Goal: Find specific page/section: Find specific page/section

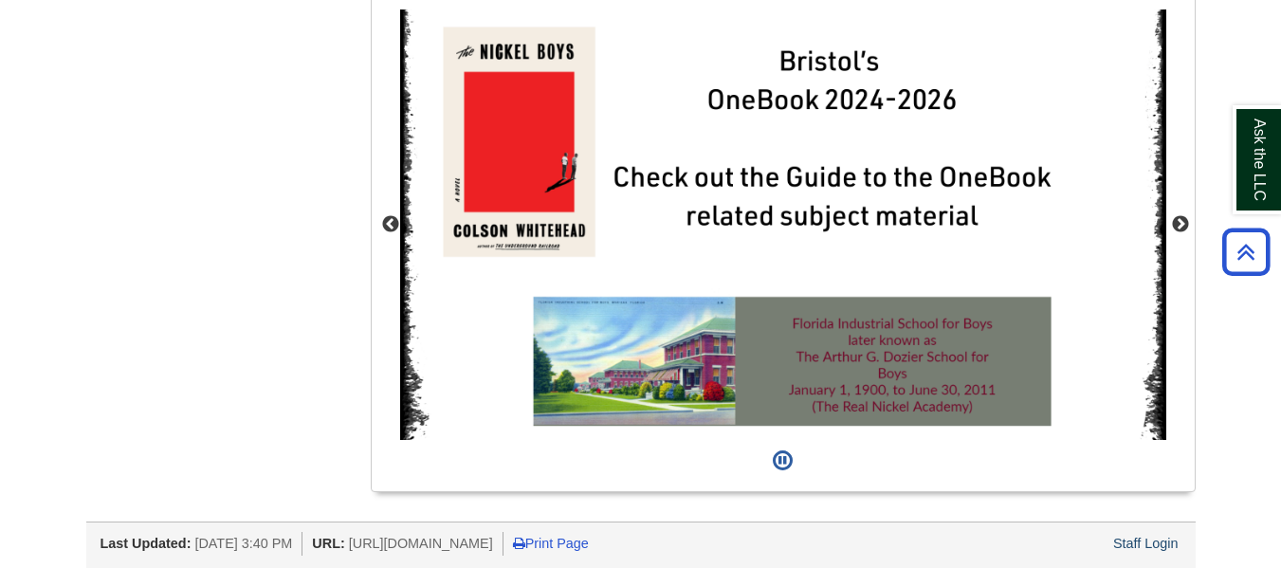
scroll to position [1799, 0]
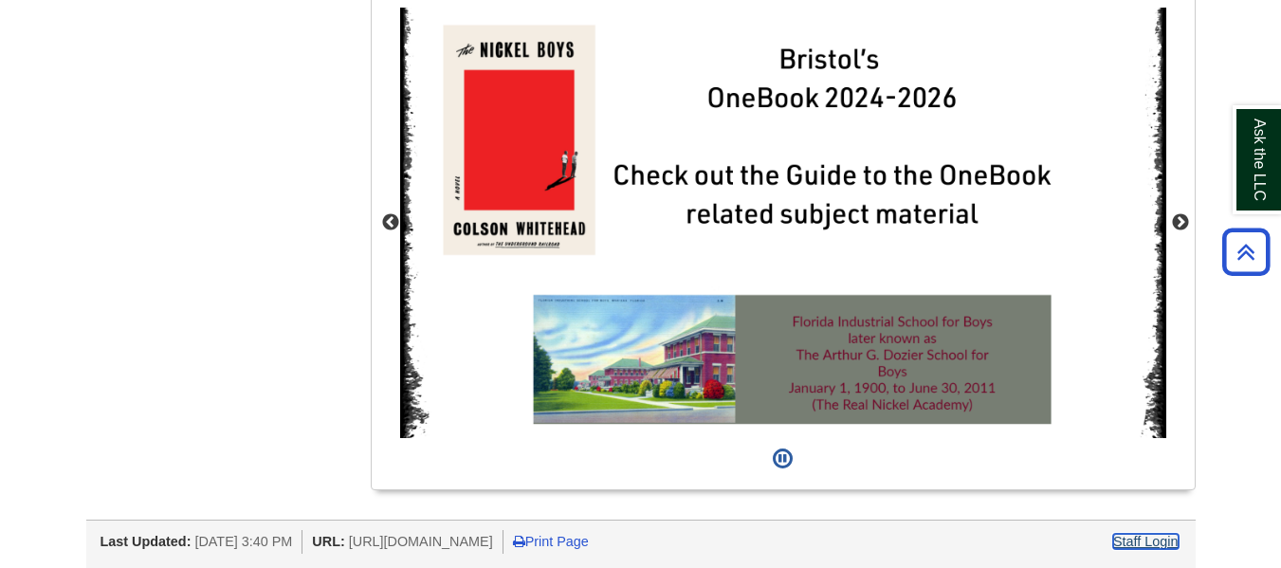
click at [1152, 542] on link "Staff Login" at bounding box center [1145, 541] width 65 height 15
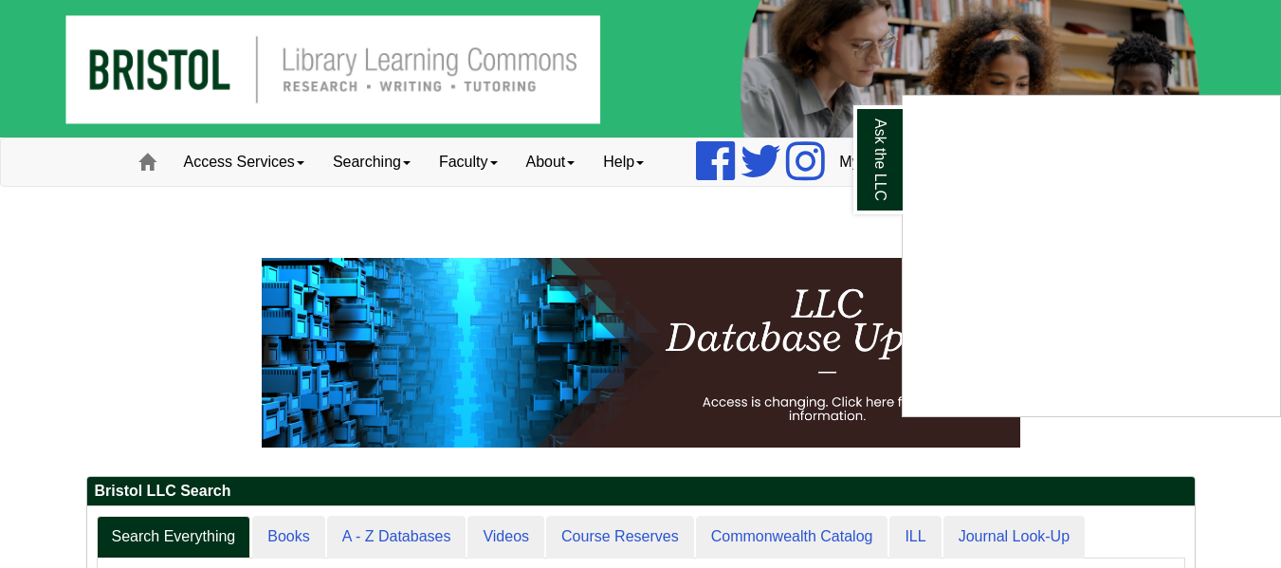
click at [786, 234] on div "Ask the LLC" at bounding box center [640, 284] width 1281 height 568
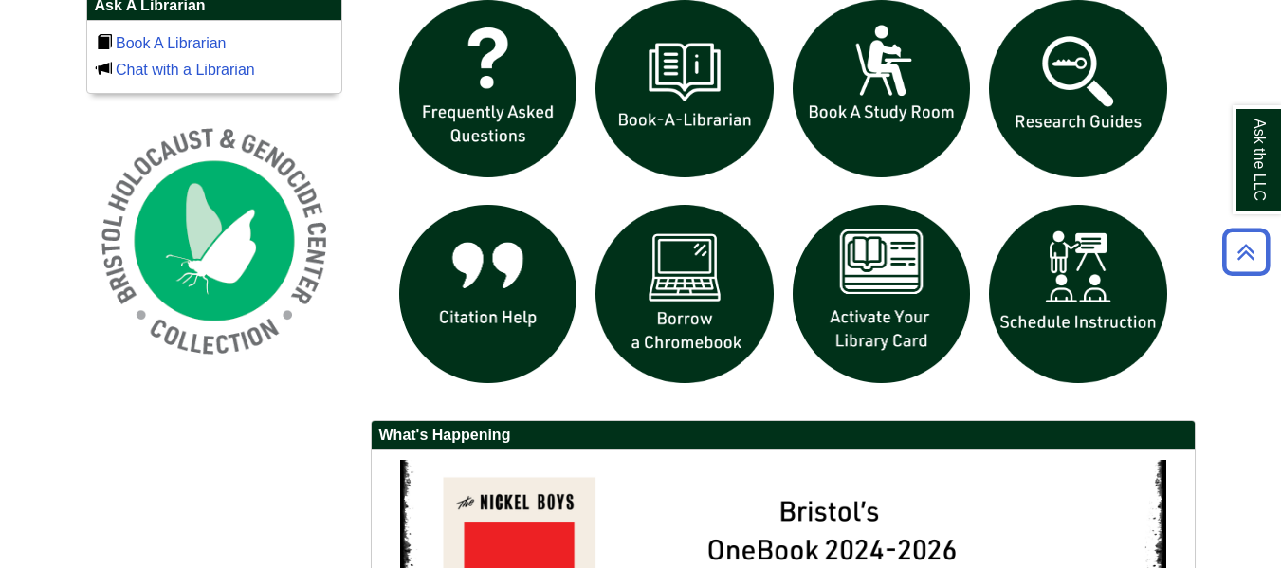
scroll to position [1799, 0]
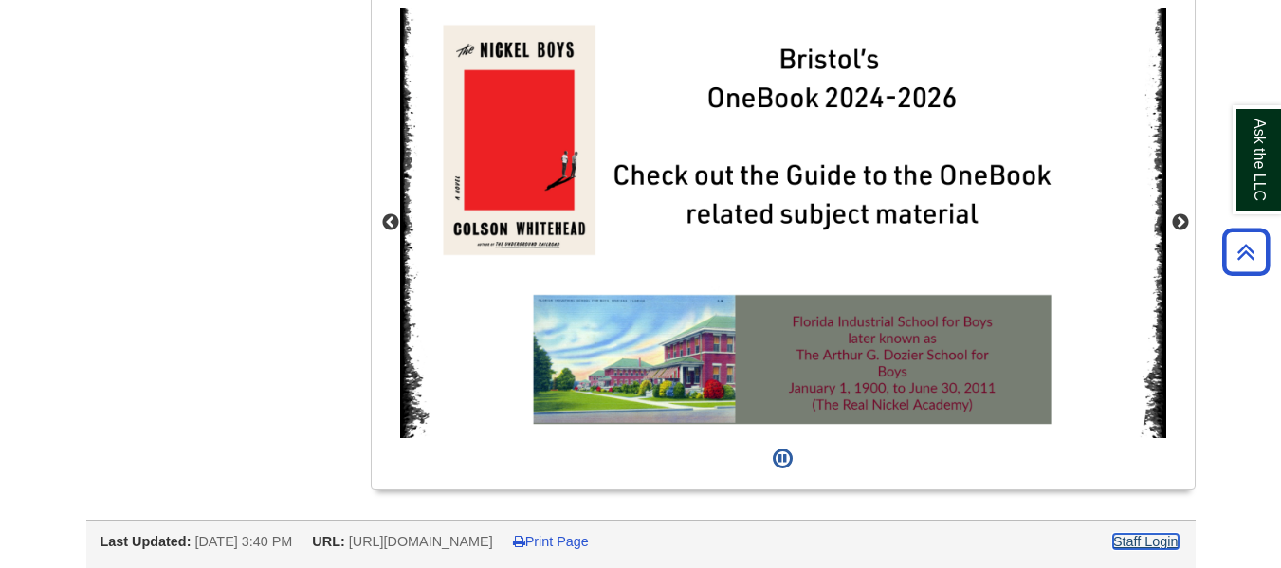
click at [1163, 539] on link "Staff Login" at bounding box center [1145, 541] width 65 height 15
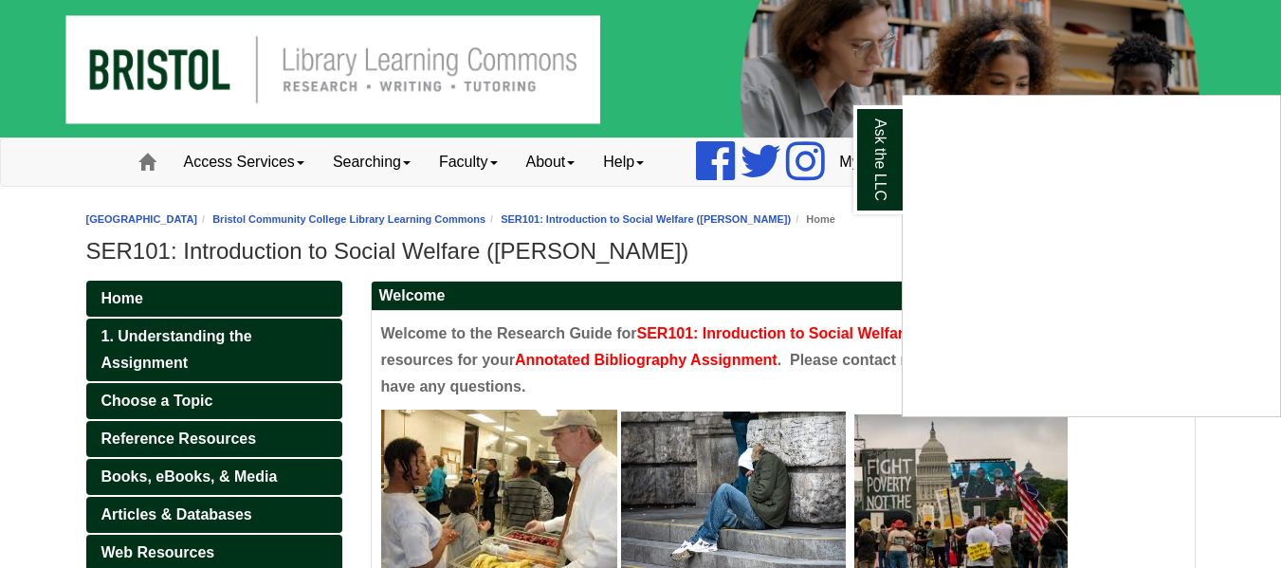
drag, startPoint x: 84, startPoint y: 246, endPoint x: 477, endPoint y: 247, distance: 392.5
click at [477, 247] on div "Ask the LLC" at bounding box center [640, 284] width 1281 height 568
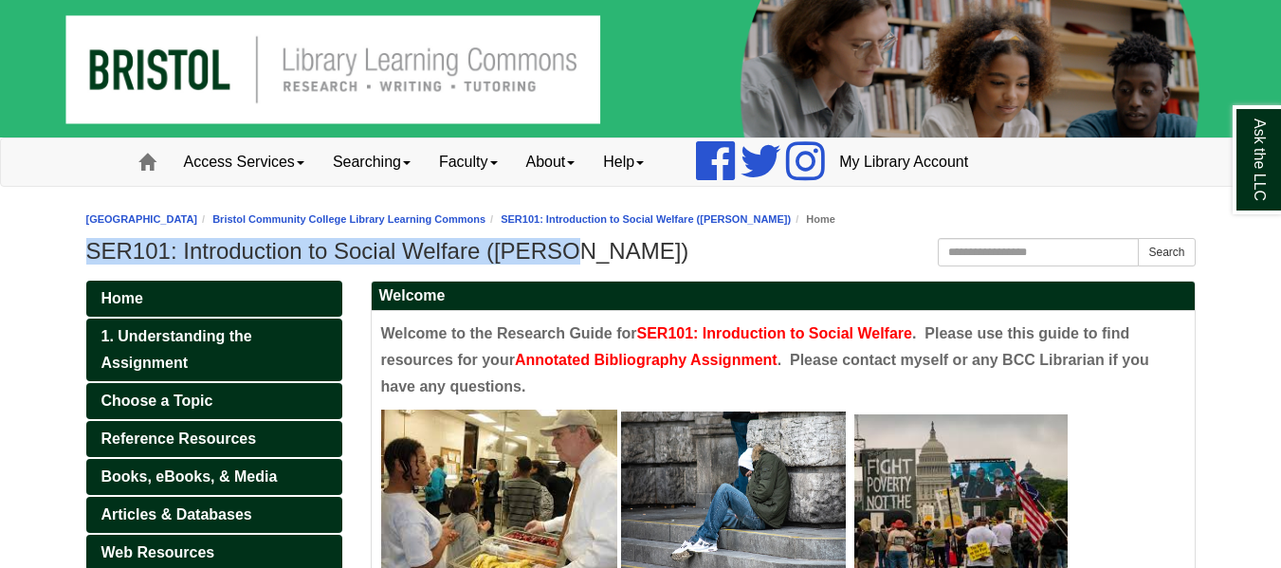
drag, startPoint x: 564, startPoint y: 259, endPoint x: 86, endPoint y: 265, distance: 477.9
click at [86, 265] on div "Bristol Community College Bristol Community College Library Learning Commons SE…" at bounding box center [640, 238] width 1109 height 65
copy h1 "SER101: Introduction to Social Welfare (Nolan)"
